Goal: Communication & Community: Connect with others

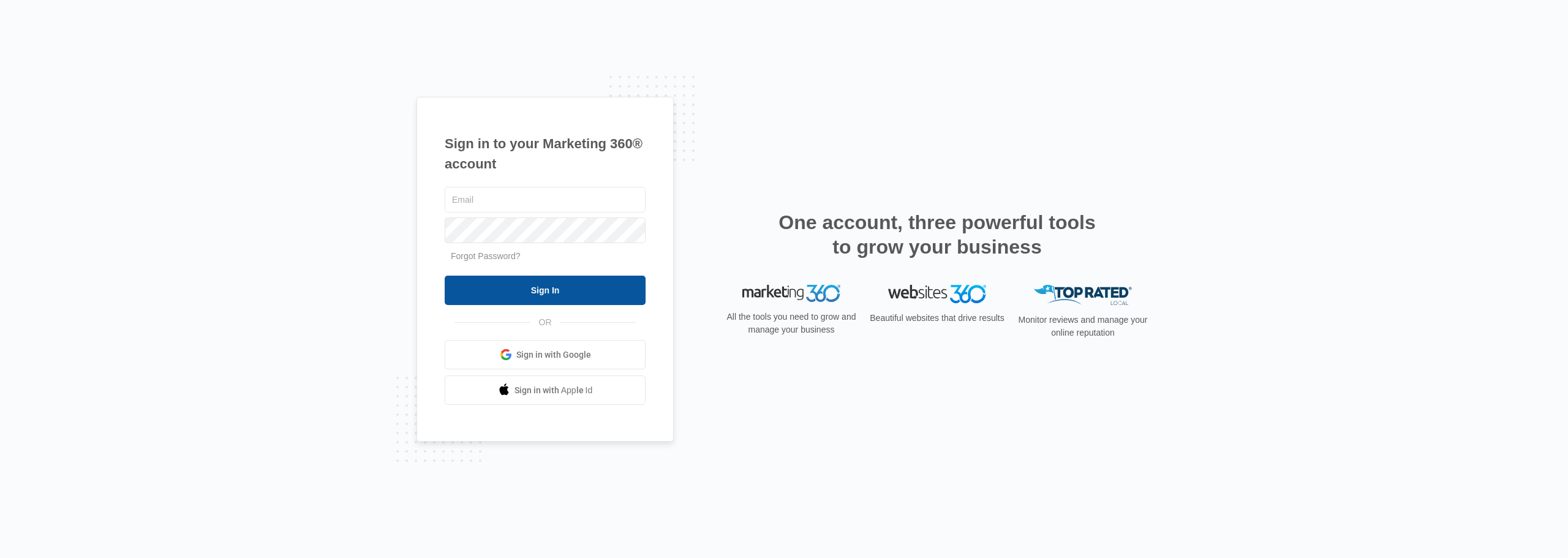
type input "[EMAIL_ADDRESS][PERSON_NAME][DOMAIN_NAME]"
click at [547, 289] on input "Sign In" at bounding box center [546, 290] width 201 height 30
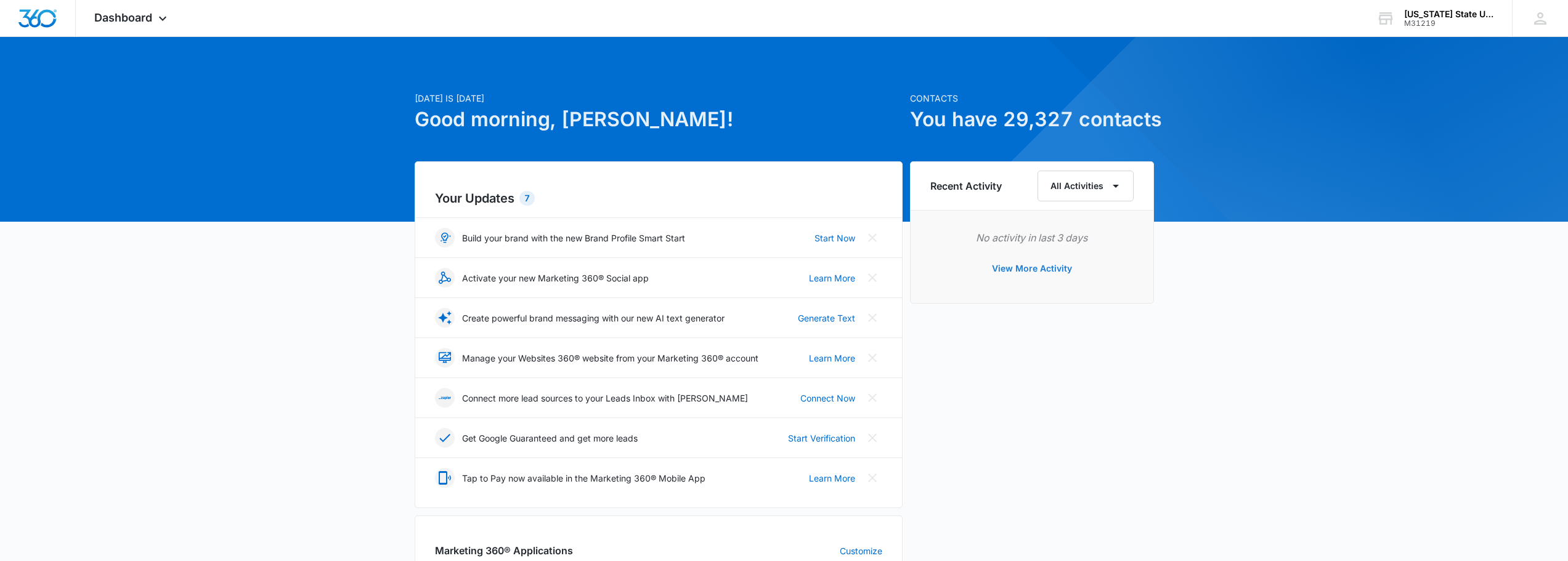
click at [1043, 267] on button "View More Activity" at bounding box center [1032, 268] width 105 height 30
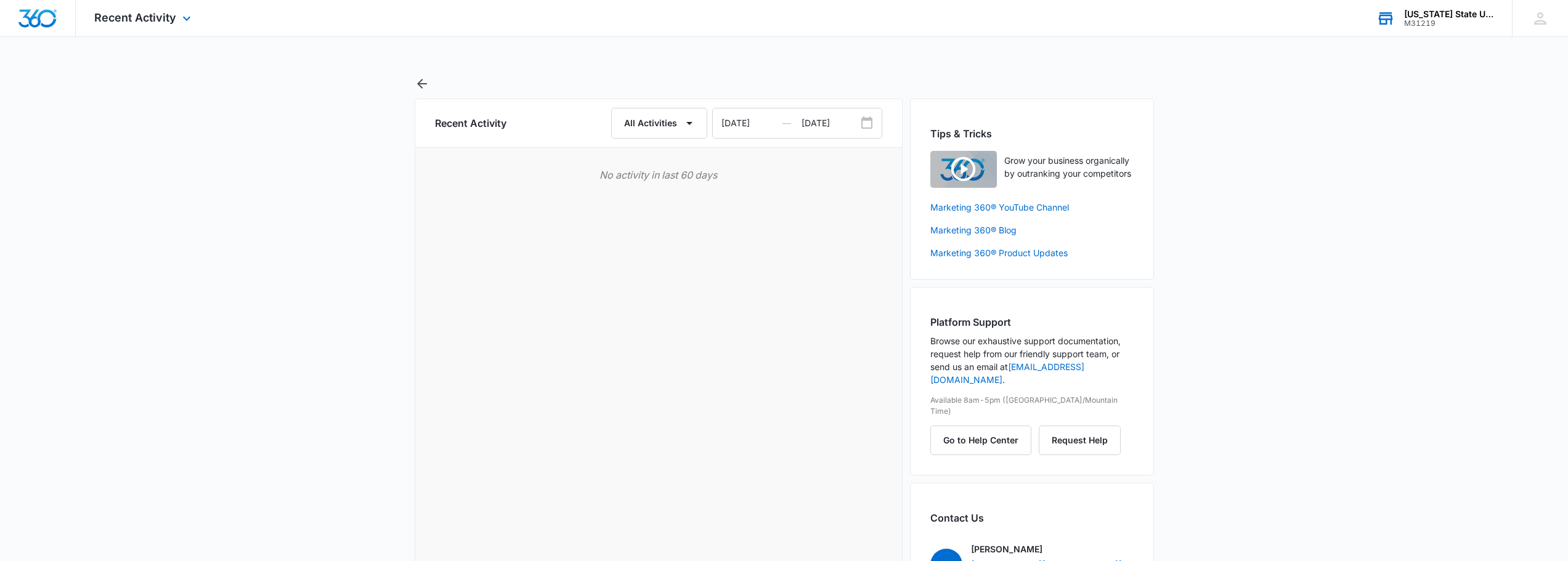
click at [1421, 23] on div "M31219" at bounding box center [1449, 23] width 90 height 8
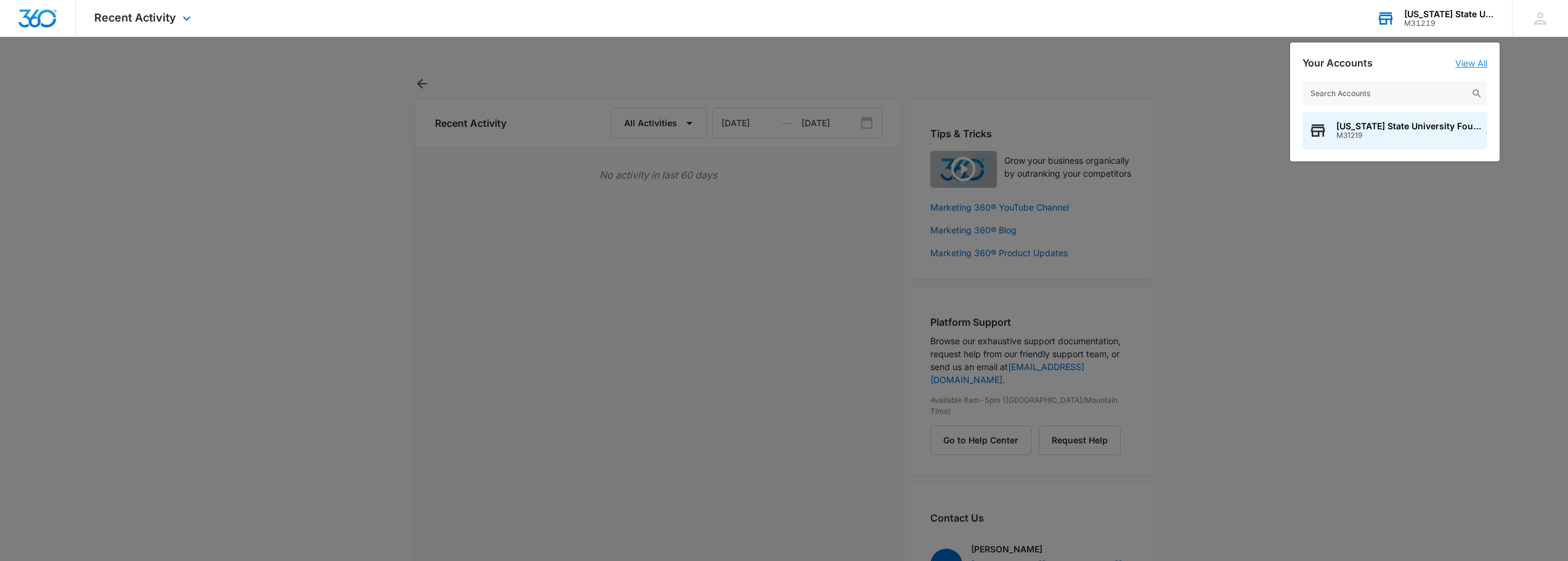
click at [1474, 62] on link "View All" at bounding box center [1471, 64] width 32 height 11
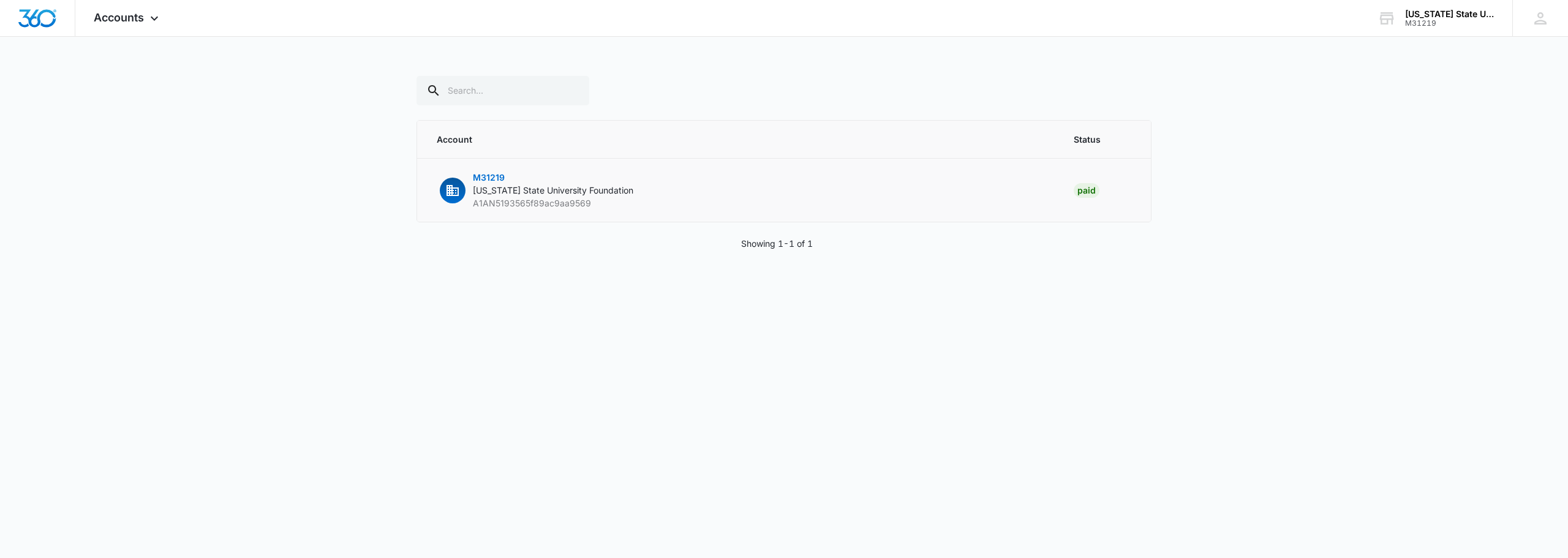
click at [492, 177] on span "M31219" at bounding box center [489, 177] width 32 height 11
click at [495, 179] on span "M31219" at bounding box center [489, 177] width 32 height 11
click at [480, 179] on span "M31219" at bounding box center [489, 177] width 32 height 11
click at [1449, 25] on div "M31219" at bounding box center [1449, 23] width 90 height 8
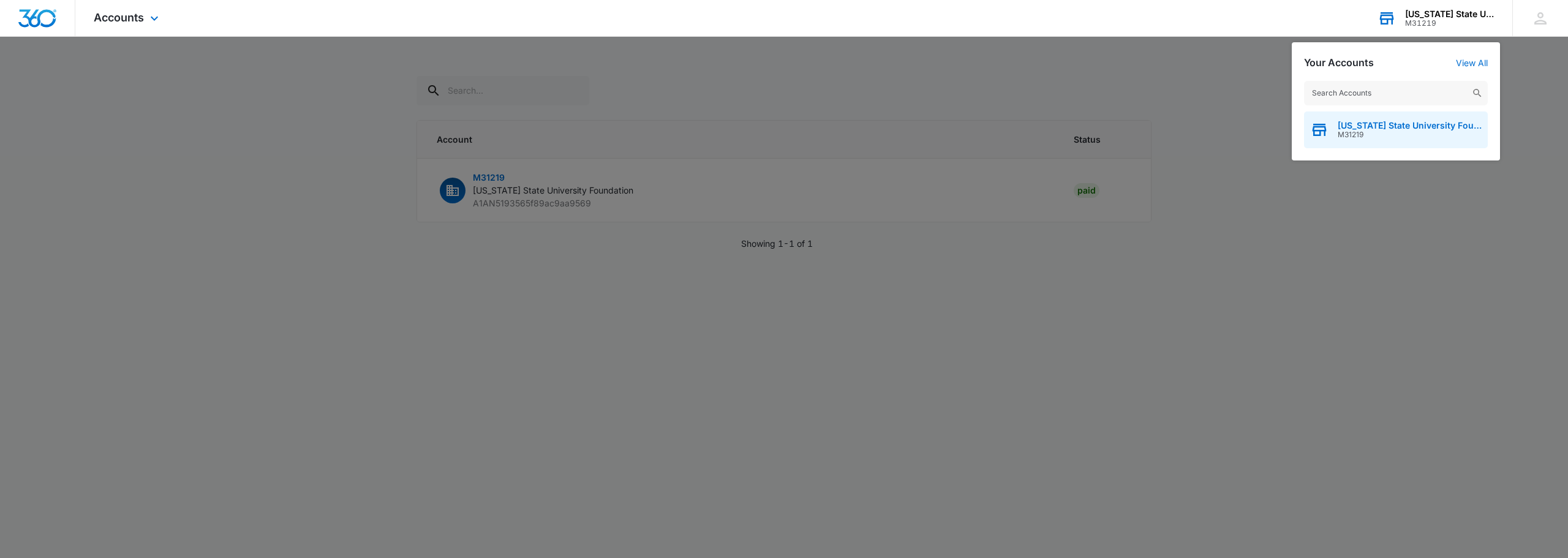
click at [1421, 135] on span "M31219" at bounding box center [1410, 134] width 144 height 8
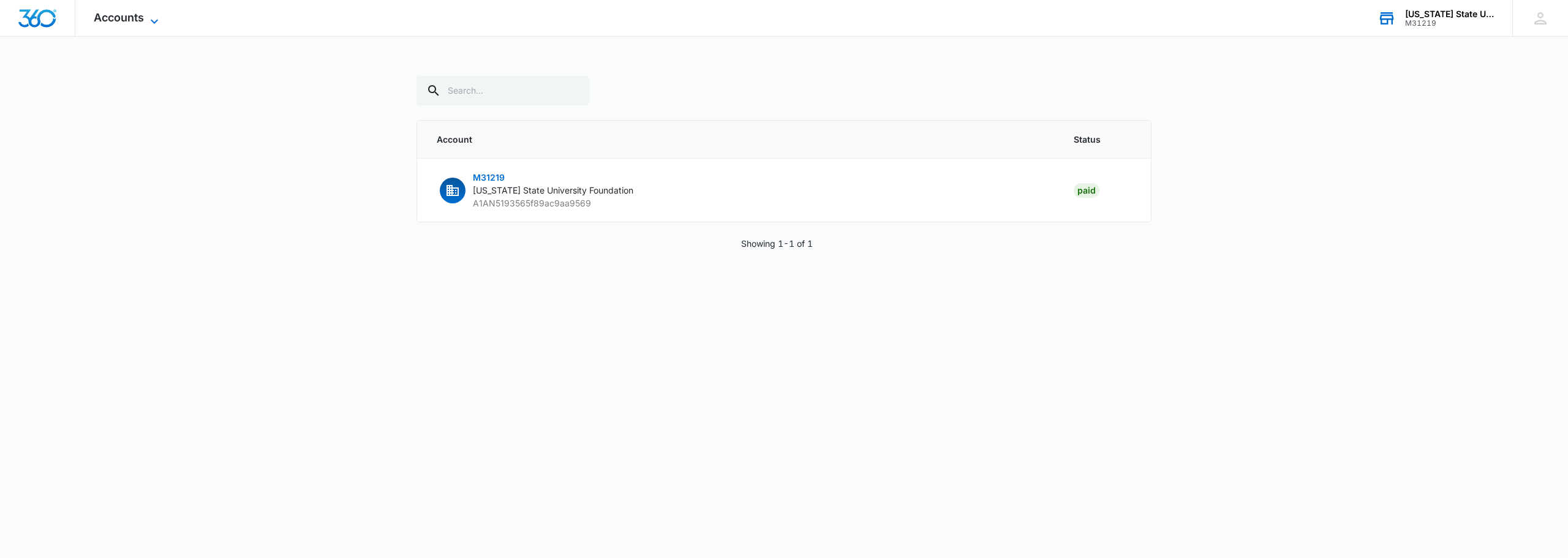
click at [118, 21] on span "Accounts" at bounding box center [119, 17] width 51 height 13
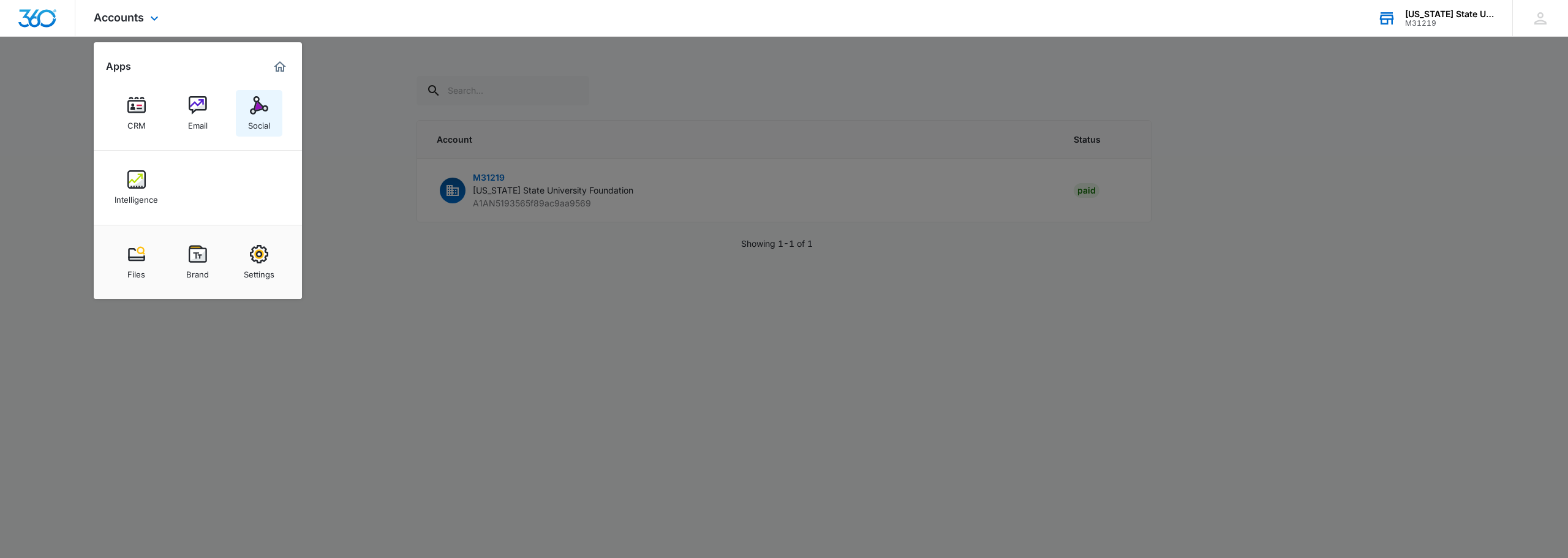
click at [253, 113] on img at bounding box center [259, 105] width 18 height 18
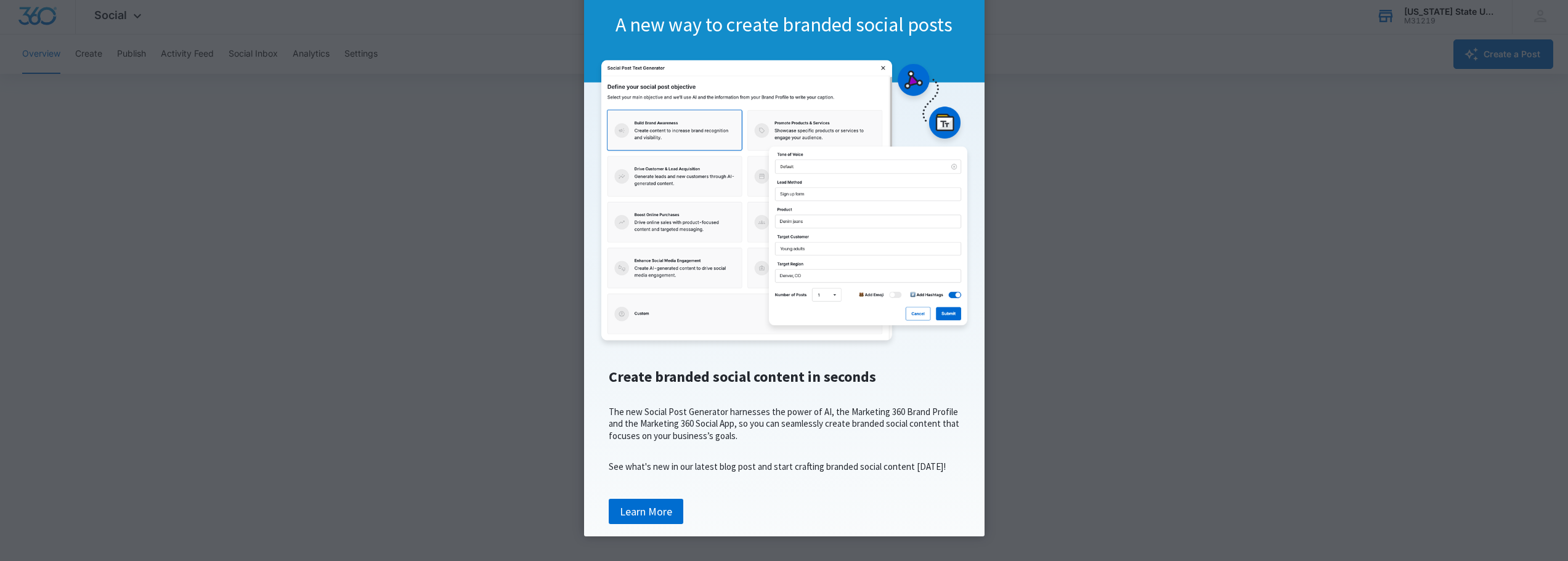
scroll to position [3, 0]
click at [410, 104] on appcues "× A new way to create branded social posts Create branded social content in sec…" at bounding box center [784, 280] width 1568 height 561
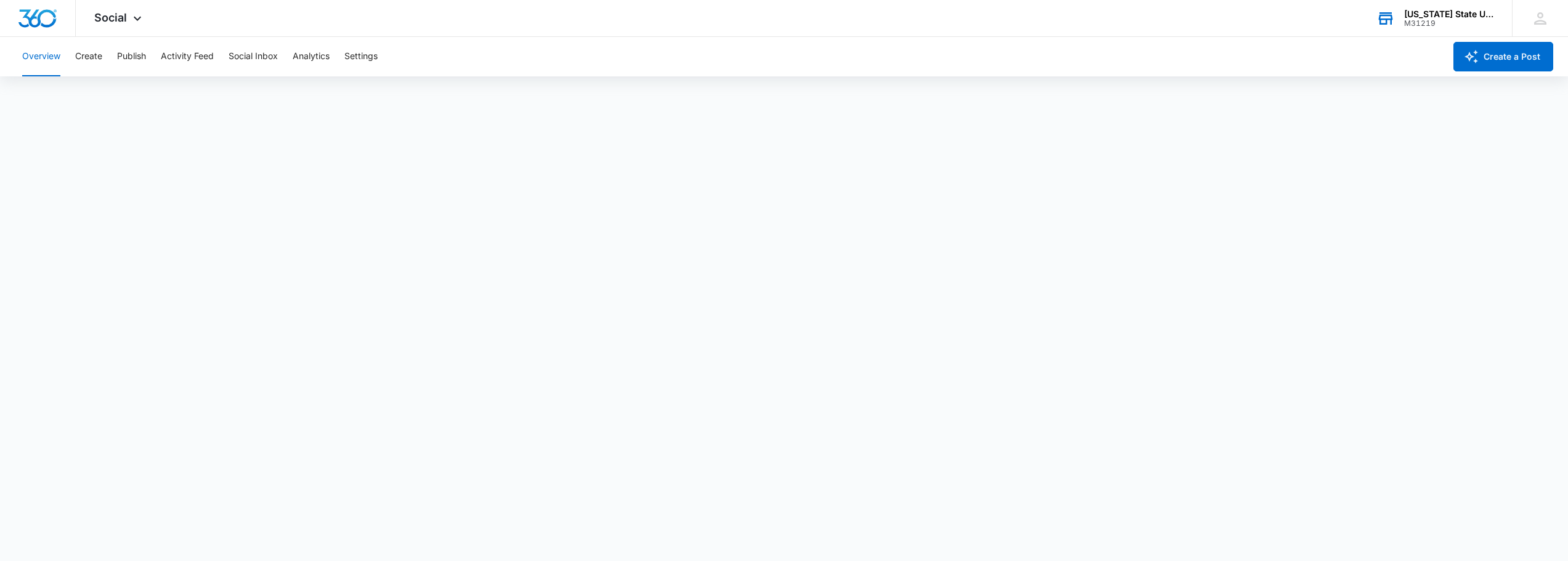
scroll to position [0, 0]
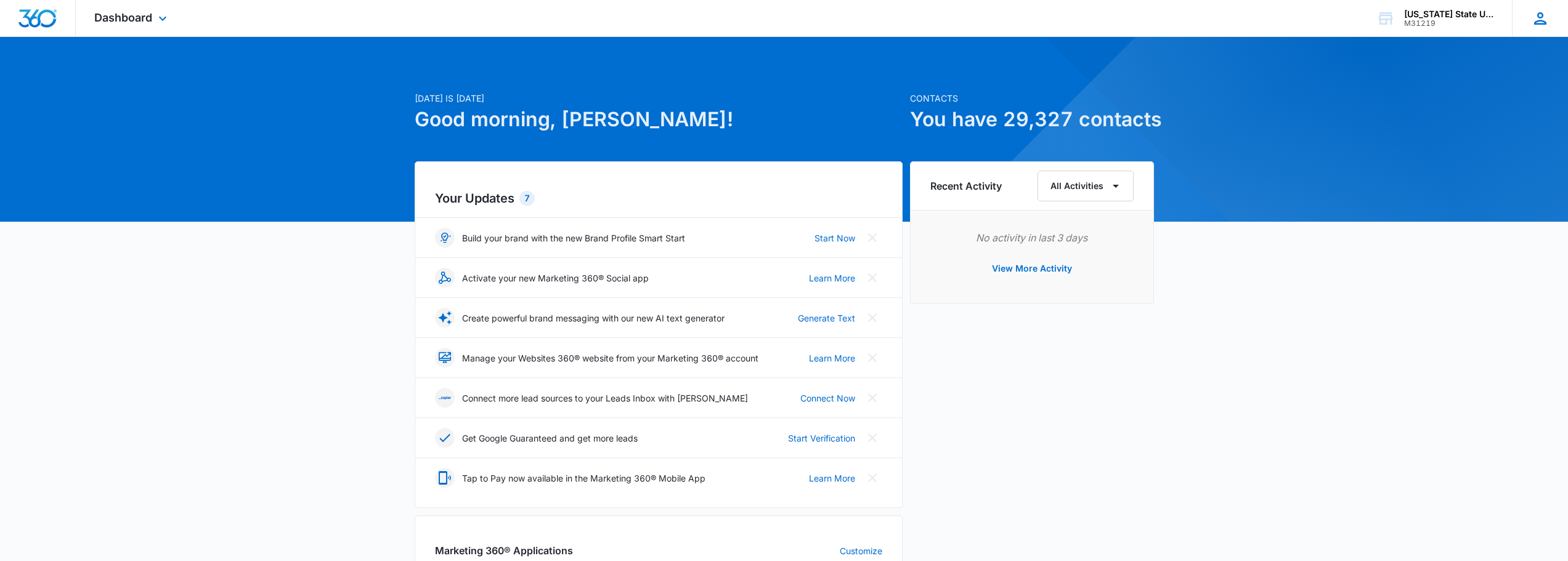
click at [1532, 20] on icon at bounding box center [1541, 18] width 18 height 18
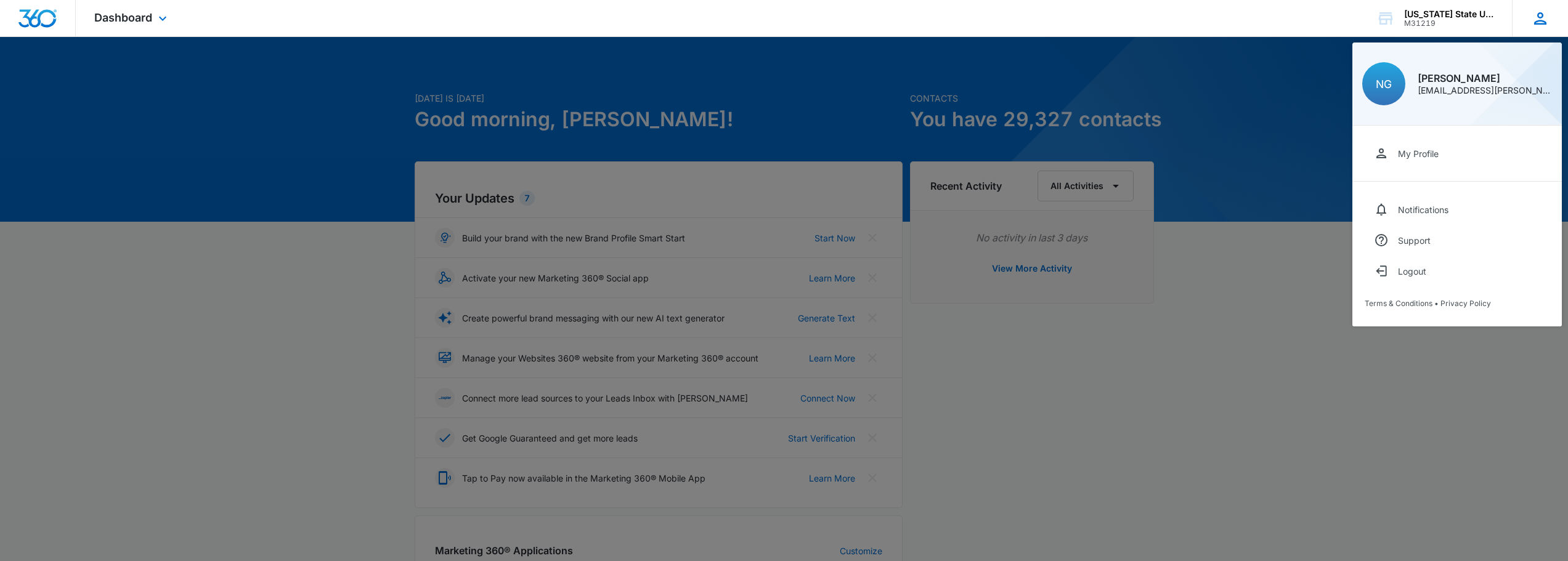
click at [1450, 83] on div "Necy Glover shameeshia.glover@scsu.edu" at bounding box center [1485, 85] width 135 height 22
click at [96, 20] on span "Dashboard" at bounding box center [124, 17] width 58 height 13
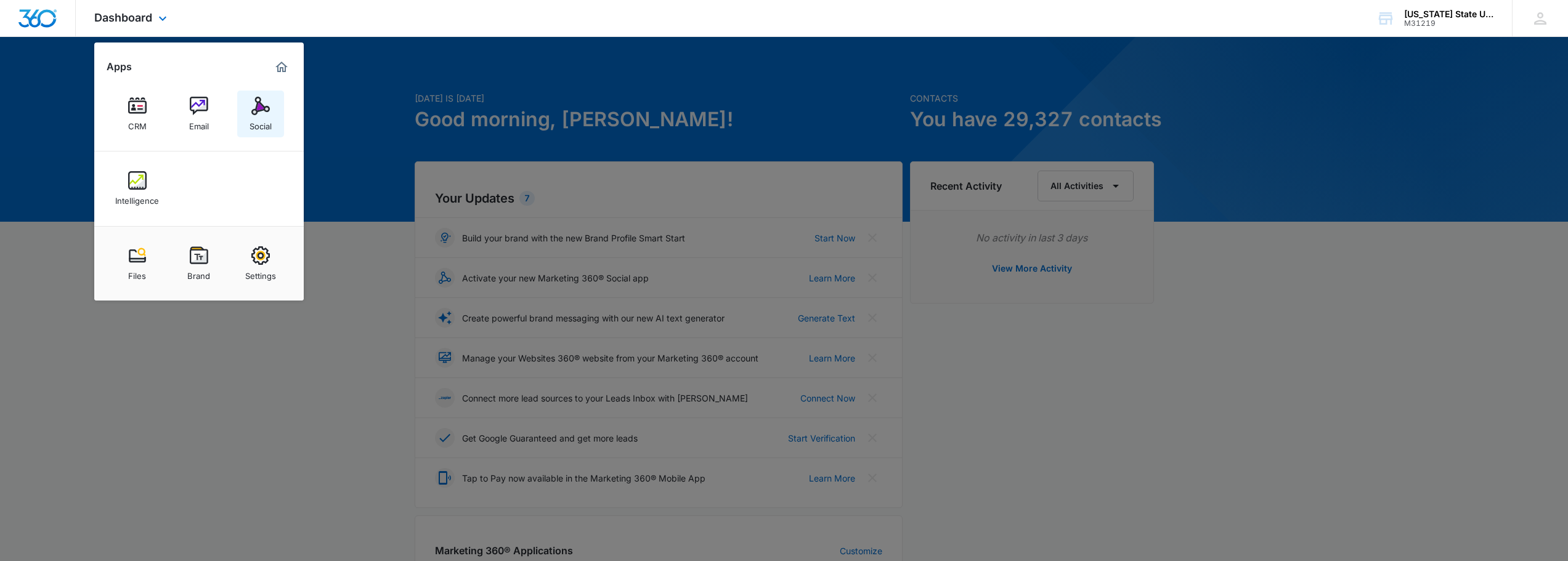
click at [265, 115] on img at bounding box center [260, 105] width 18 height 18
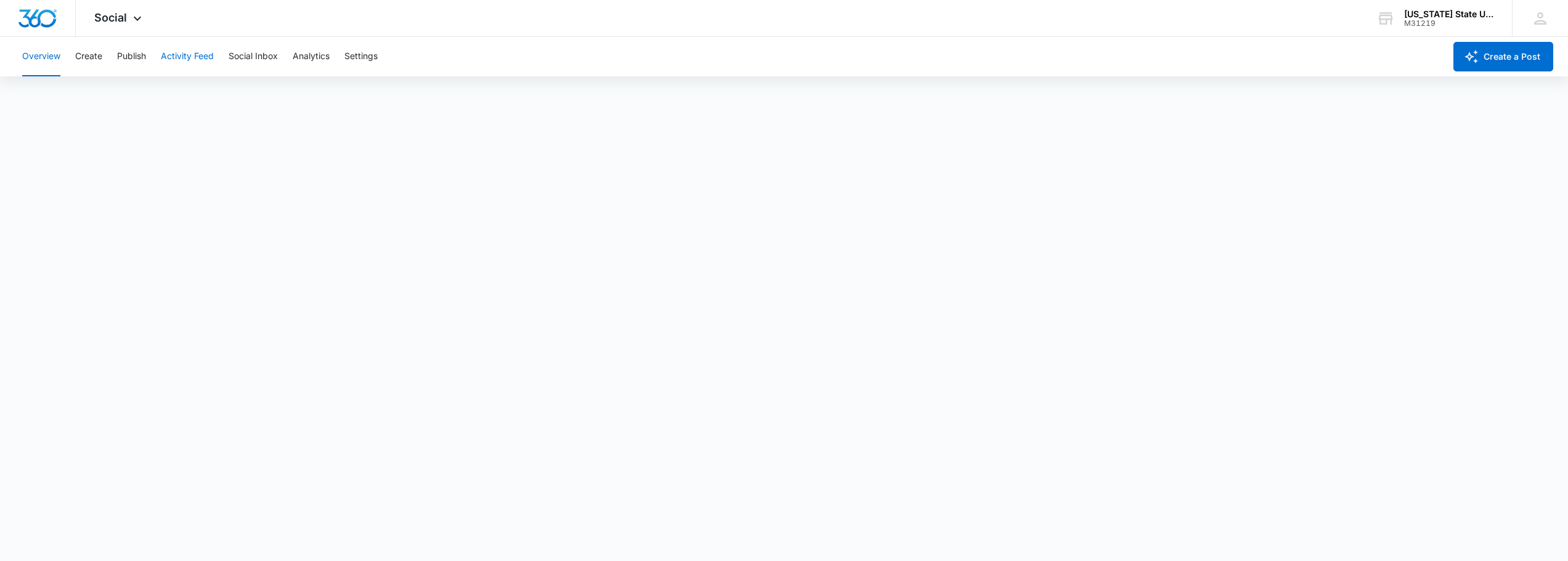
click at [188, 58] on button "Activity Feed" at bounding box center [187, 56] width 53 height 39
click at [110, 99] on button "Direct Messages" at bounding box center [124, 95] width 67 height 35
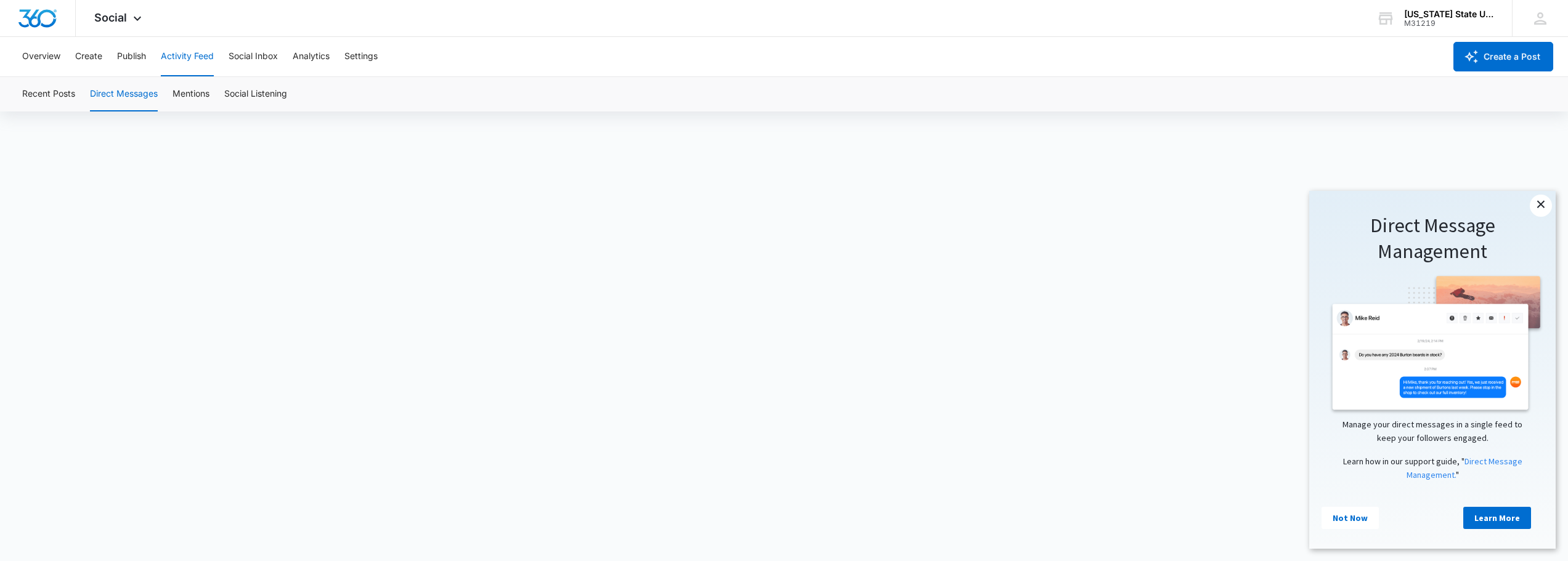
click at [1543, 200] on link "×" at bounding box center [1541, 205] width 22 height 22
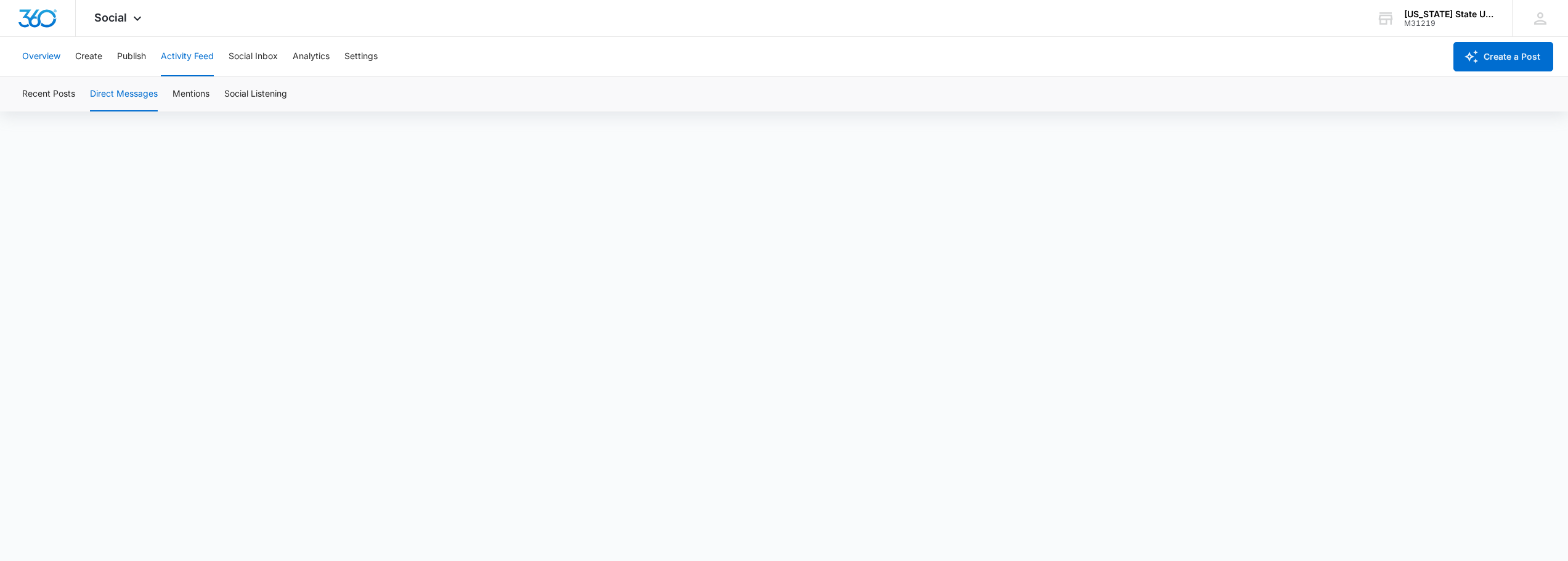
click at [35, 55] on button "Overview" at bounding box center [41, 56] width 38 height 39
